Goal: Task Accomplishment & Management: Use online tool/utility

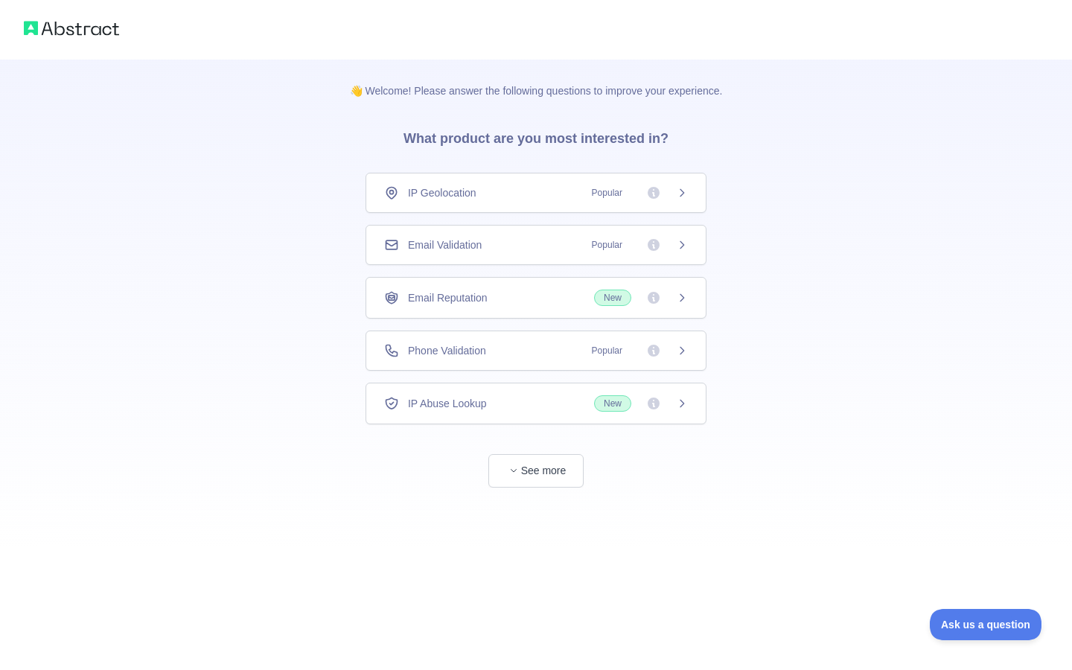
click at [479, 238] on span "Email Validation" at bounding box center [445, 244] width 74 height 15
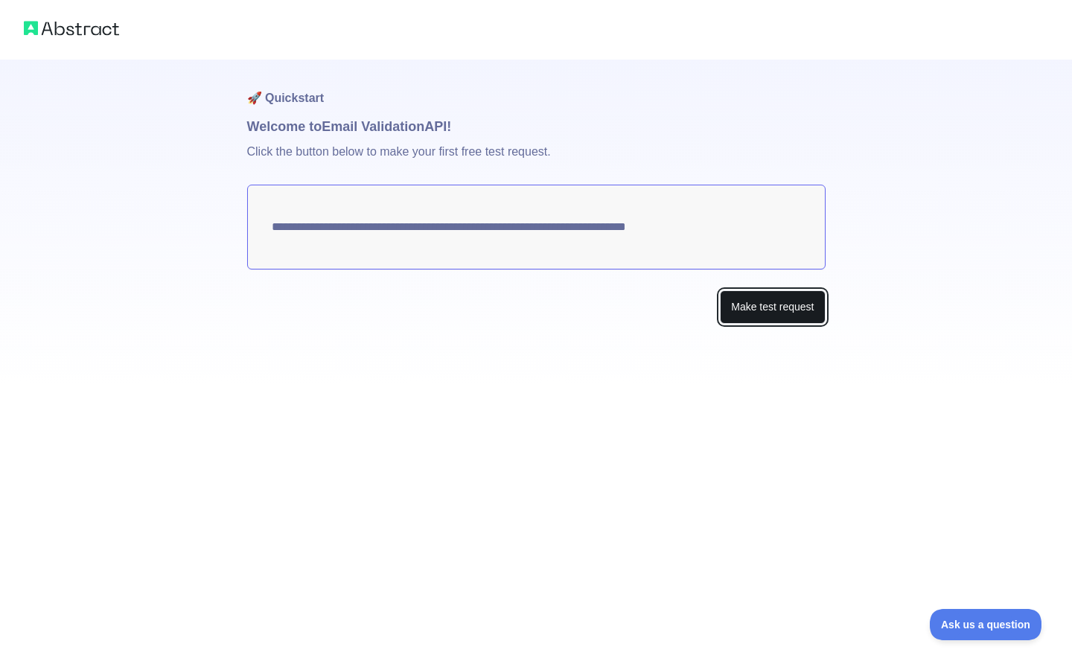
click at [756, 304] on button "Make test request" at bounding box center [772, 307] width 105 height 34
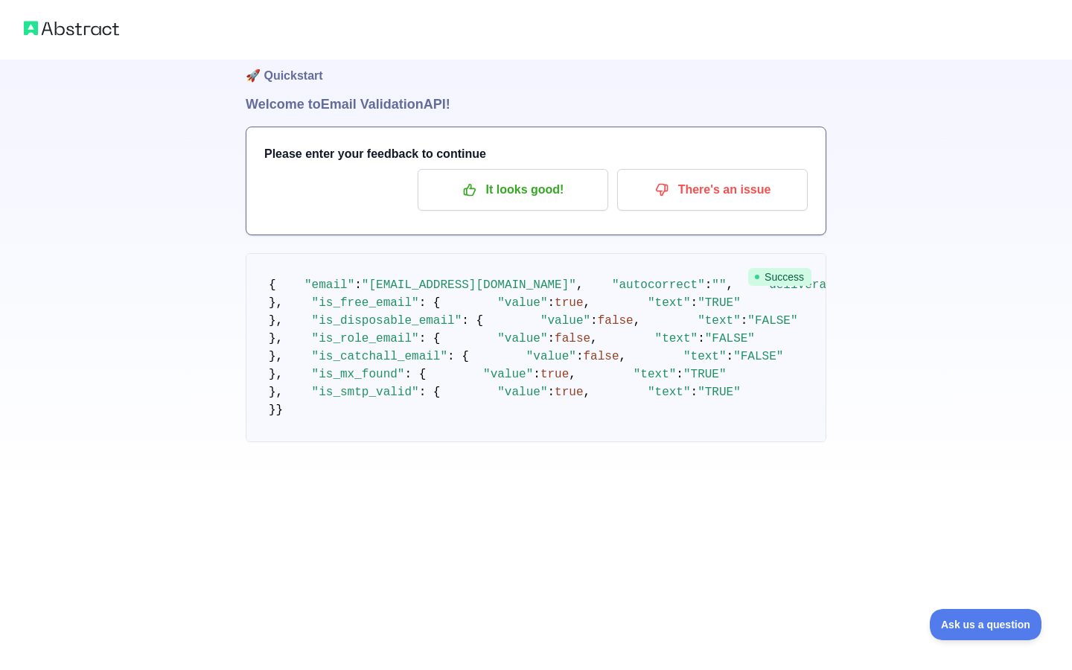
scroll to position [319, 0]
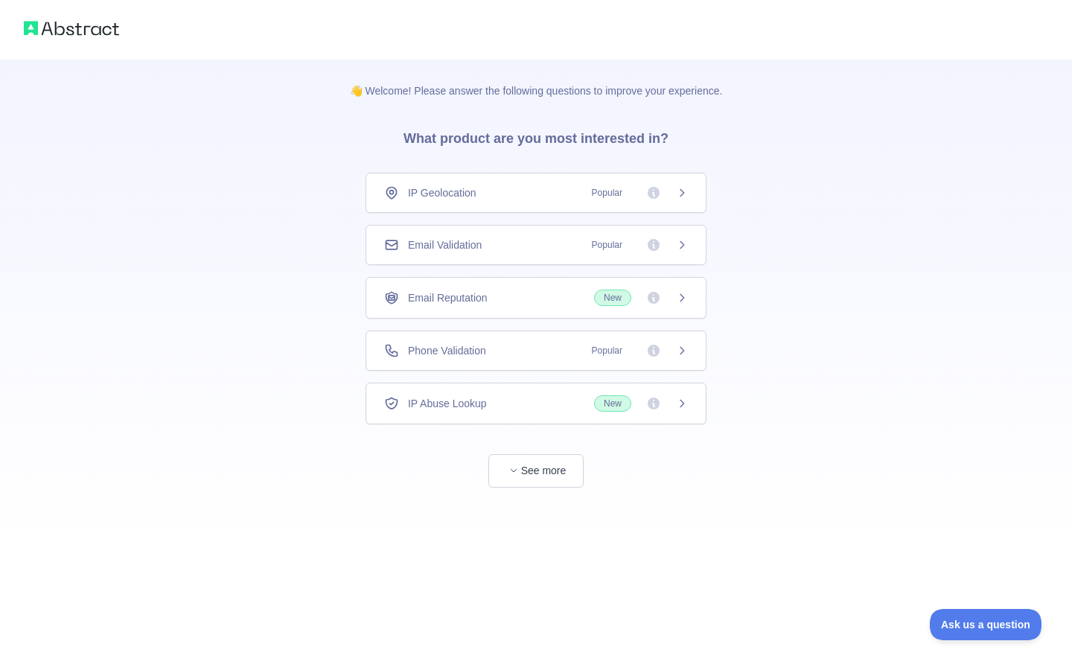
click at [526, 251] on div "Email Validation Popular" at bounding box center [536, 244] width 304 height 15
click at [532, 462] on button "See more" at bounding box center [535, 471] width 95 height 34
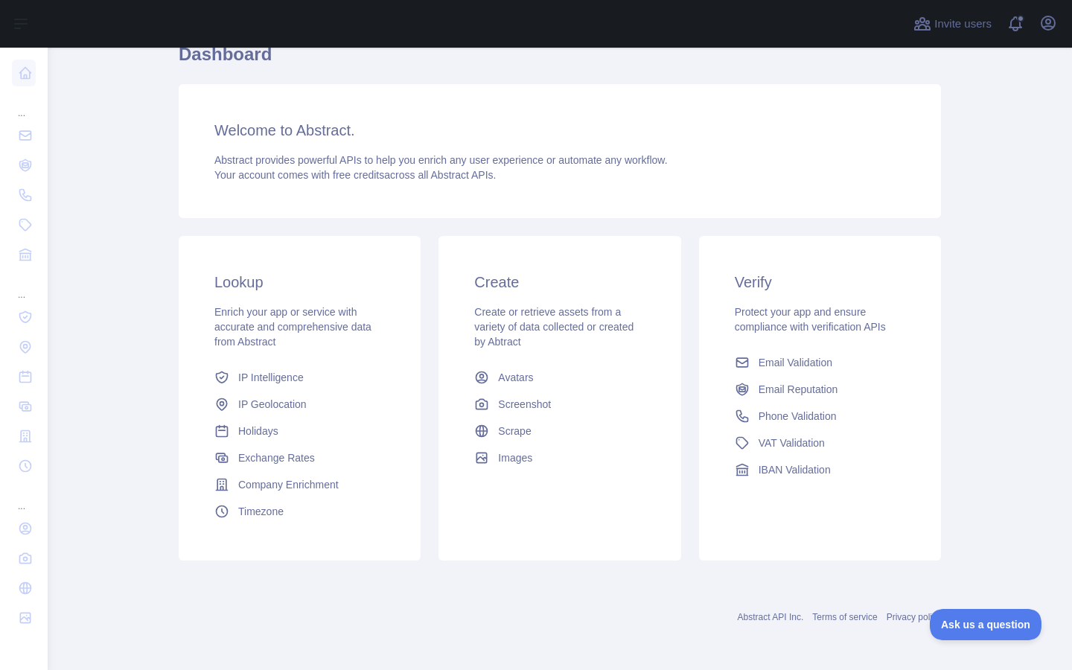
scroll to position [71, 0]
click at [779, 369] on span "Email Validation" at bounding box center [796, 361] width 74 height 15
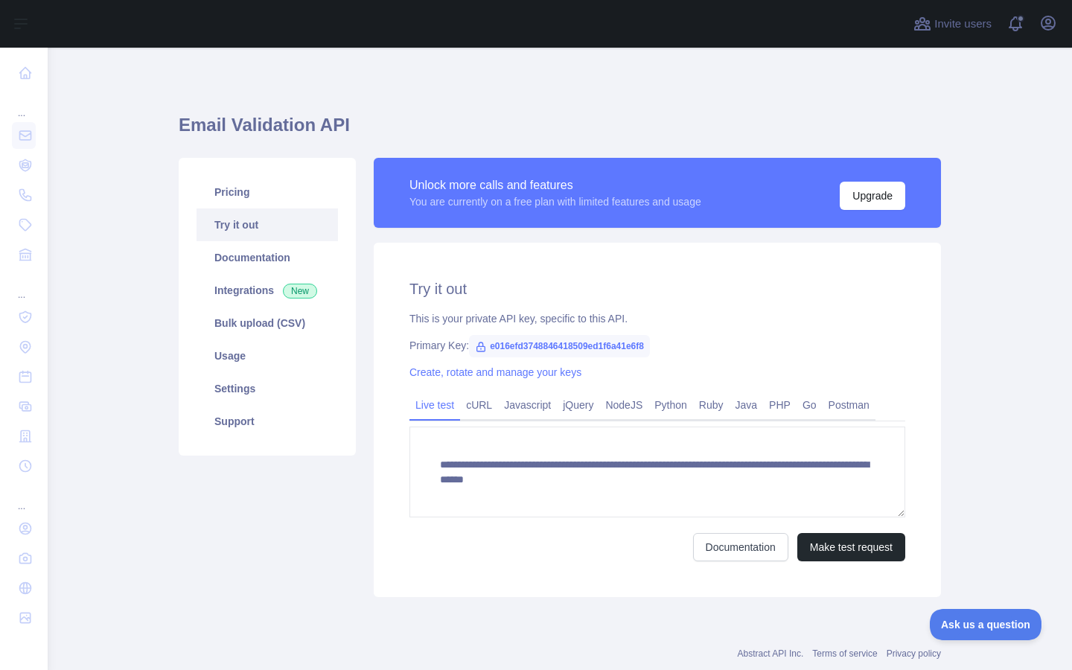
scroll to position [37, 0]
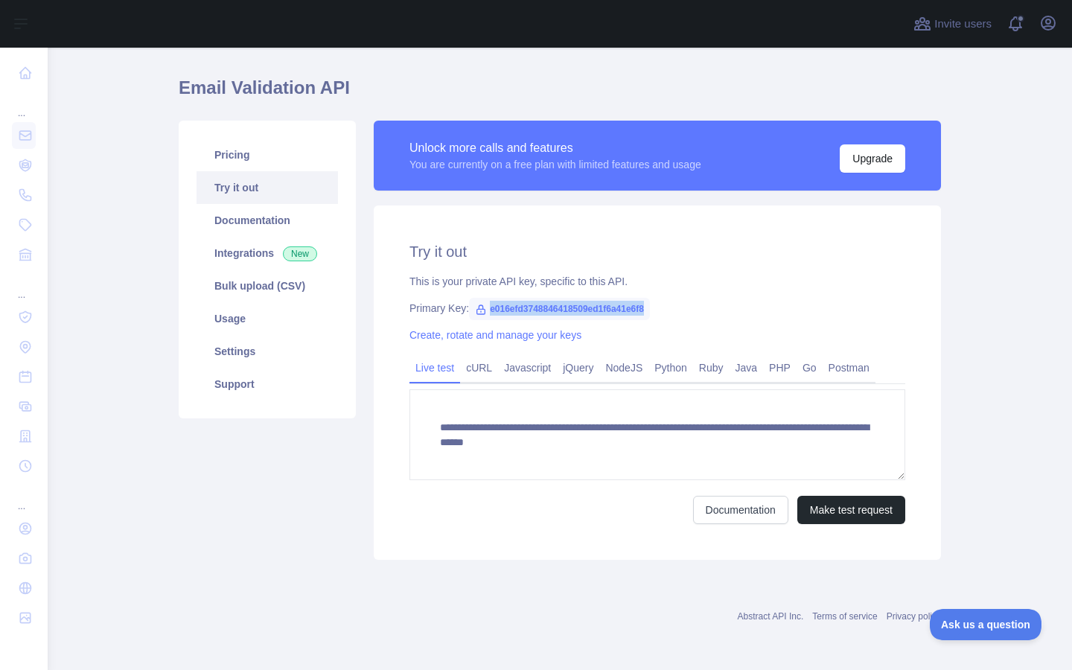
drag, startPoint x: 670, startPoint y: 306, endPoint x: 488, endPoint y: 307, distance: 182.4
type textarea "**********"
click at [488, 307] on span "e016efd3748846418509ed1f6a41e6f8" at bounding box center [559, 309] width 181 height 22
copy span "e016efd3748846418509ed1f6a41e6f8"
